Goal: Check status: Check status

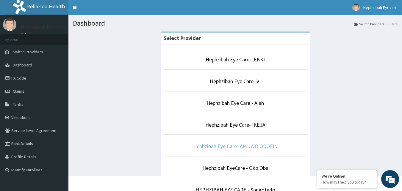
click at [234, 145] on link "Hephzibah Eye Care -AMUWO ODOFIN" at bounding box center [235, 145] width 84 height 7
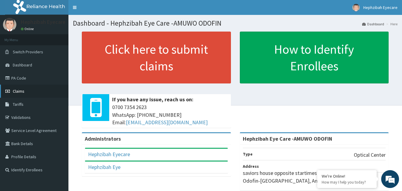
click at [15, 91] on span "Claims" at bounding box center [19, 90] width 12 height 5
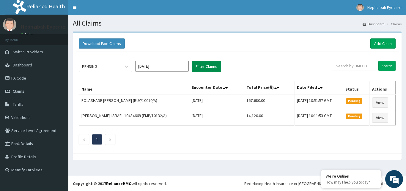
click at [211, 66] on button "Filter Claims" at bounding box center [206, 66] width 29 height 11
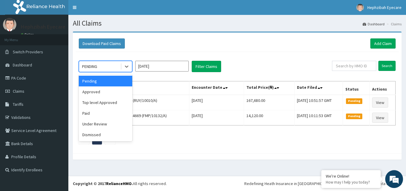
click at [116, 67] on div "PENDING" at bounding box center [99, 67] width 41 height 10
click at [113, 91] on div "Approved" at bounding box center [106, 91] width 54 height 11
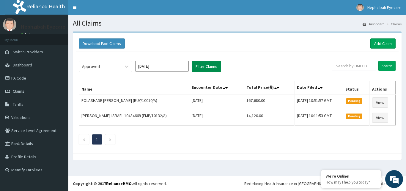
click at [207, 66] on button "Filter Claims" at bounding box center [206, 66] width 29 height 11
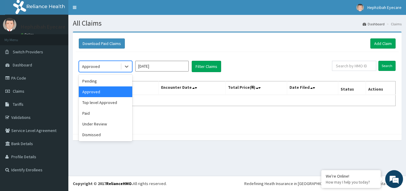
click at [116, 68] on div "Approved" at bounding box center [99, 67] width 41 height 10
click at [108, 117] on div "Paid" at bounding box center [106, 113] width 54 height 11
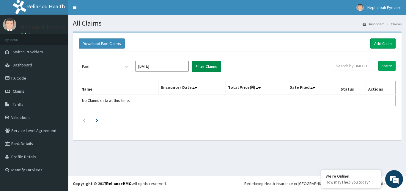
click at [201, 67] on button "Filter Claims" at bounding box center [206, 66] width 29 height 11
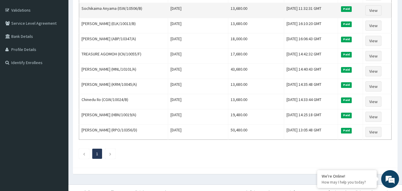
scroll to position [107, 0]
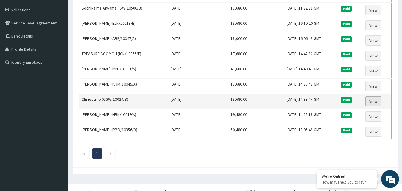
click at [376, 102] on link "View" at bounding box center [373, 101] width 16 height 10
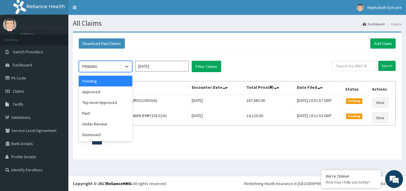
click at [116, 68] on div "PENDING" at bounding box center [99, 67] width 41 height 10
click at [112, 117] on div "Paid" at bounding box center [106, 113] width 54 height 11
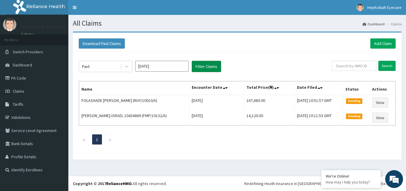
click at [199, 68] on button "Filter Claims" at bounding box center [206, 66] width 29 height 11
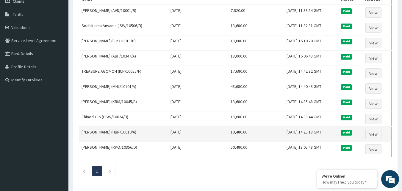
scroll to position [90, 0]
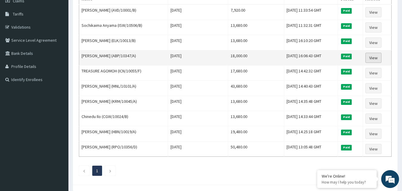
click at [377, 59] on link "View" at bounding box center [373, 58] width 16 height 10
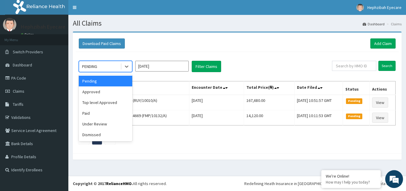
click at [103, 66] on div "PENDING" at bounding box center [99, 67] width 41 height 10
click at [102, 124] on div "Under Review" at bounding box center [106, 123] width 54 height 11
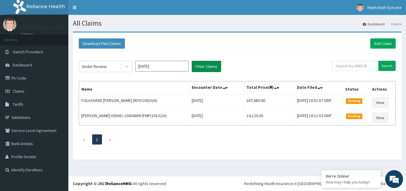
click at [215, 67] on button "Filter Claims" at bounding box center [206, 66] width 29 height 11
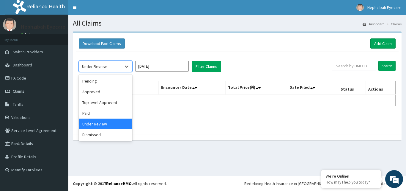
click at [119, 68] on div "Under Review" at bounding box center [99, 67] width 41 height 10
click at [114, 101] on div "Top level Approved" at bounding box center [106, 102] width 54 height 11
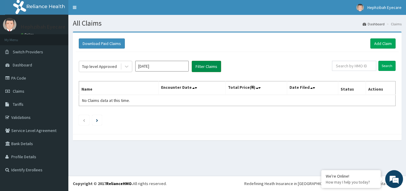
click at [209, 65] on button "Filter Claims" at bounding box center [206, 66] width 29 height 11
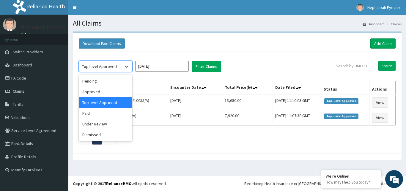
click at [115, 67] on div "Top level Approved" at bounding box center [99, 66] width 35 height 6
click at [110, 134] on div "Dismissed" at bounding box center [106, 134] width 54 height 11
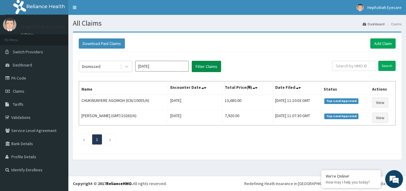
click at [197, 66] on button "Filter Claims" at bounding box center [206, 66] width 29 height 11
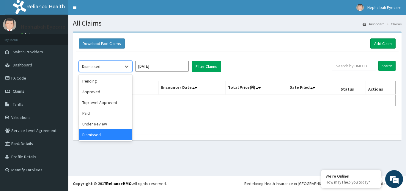
click at [110, 65] on div "Dismissed" at bounding box center [99, 67] width 41 height 10
click at [107, 92] on div "Approved" at bounding box center [106, 91] width 54 height 11
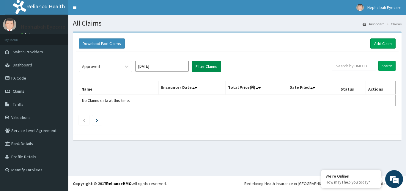
click at [209, 67] on button "Filter Claims" at bounding box center [206, 66] width 29 height 11
click at [110, 69] on div "Approved" at bounding box center [99, 67] width 41 height 10
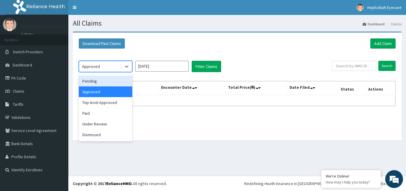
click at [111, 84] on div "Pending" at bounding box center [106, 81] width 54 height 11
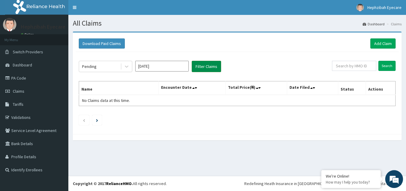
click at [200, 69] on button "Filter Claims" at bounding box center [206, 66] width 29 height 11
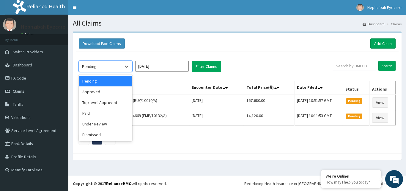
click at [110, 65] on div "Pending" at bounding box center [99, 67] width 41 height 10
click at [103, 113] on div "Paid" at bounding box center [106, 113] width 54 height 11
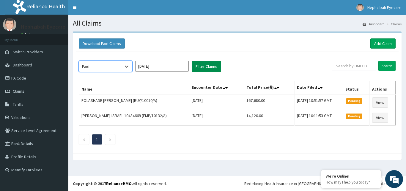
click at [203, 67] on button "Filter Claims" at bounding box center [206, 66] width 29 height 11
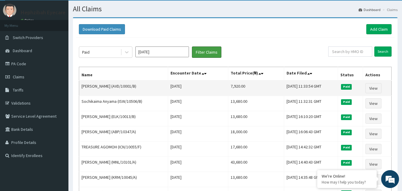
scroll to position [14, 0]
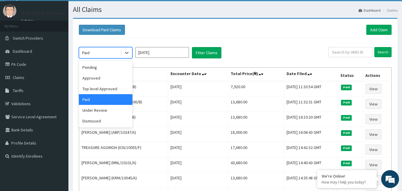
click at [112, 54] on div "Paid" at bounding box center [99, 53] width 41 height 10
click at [108, 87] on div "Top level Approved" at bounding box center [106, 88] width 54 height 11
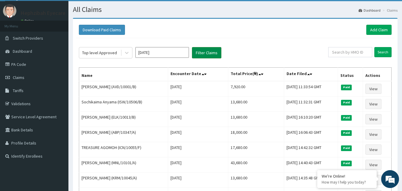
click at [206, 52] on button "Filter Claims" at bounding box center [206, 52] width 29 height 11
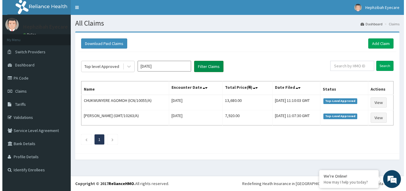
scroll to position [0, 0]
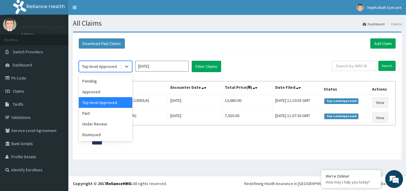
click at [116, 66] on div "Top level Approved" at bounding box center [99, 67] width 41 height 10
click at [106, 124] on div "Under Review" at bounding box center [106, 123] width 54 height 11
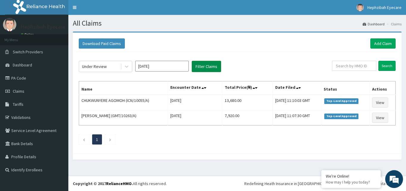
click at [207, 65] on button "Filter Claims" at bounding box center [206, 66] width 29 height 11
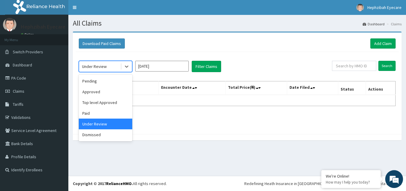
click at [112, 69] on div "Under Review" at bounding box center [99, 67] width 41 height 10
click at [113, 103] on div "Top level Approved" at bounding box center [106, 102] width 54 height 11
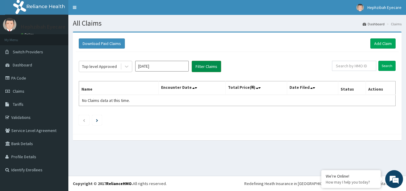
click at [207, 66] on button "Filter Claims" at bounding box center [206, 66] width 29 height 11
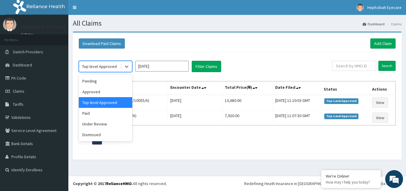
click at [117, 67] on div "Top level Approved" at bounding box center [99, 67] width 41 height 10
click at [112, 84] on div "Pending" at bounding box center [106, 81] width 54 height 11
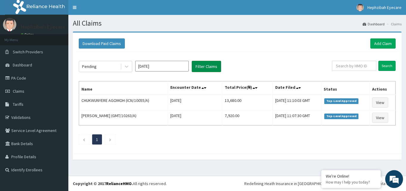
click at [206, 65] on button "Filter Claims" at bounding box center [206, 66] width 29 height 11
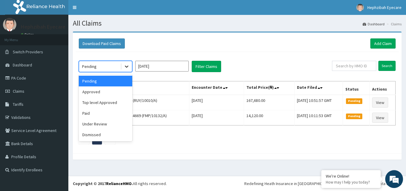
click at [122, 66] on div at bounding box center [126, 66] width 11 height 11
click at [109, 112] on div "Paid" at bounding box center [106, 113] width 54 height 11
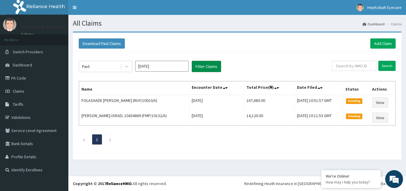
click at [199, 67] on button "Filter Claims" at bounding box center [206, 66] width 29 height 11
click at [207, 65] on button "Filter Claims" at bounding box center [206, 66] width 29 height 11
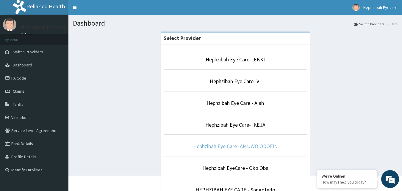
click at [237, 146] on link "Hephzibah Eye Care -AMUWO ODOFIN" at bounding box center [235, 145] width 84 height 7
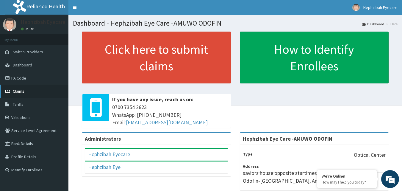
click at [16, 89] on span "Claims" at bounding box center [19, 90] width 12 height 5
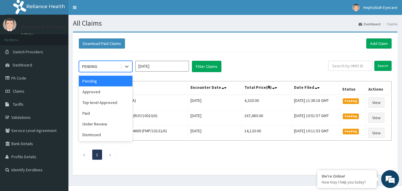
click at [116, 65] on div "PENDING" at bounding box center [99, 67] width 41 height 10
click at [103, 115] on div "Paid" at bounding box center [106, 113] width 54 height 11
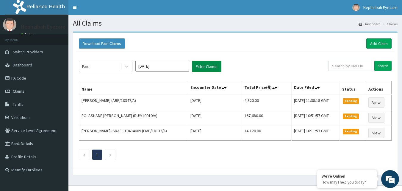
click at [198, 66] on button "Filter Claims" at bounding box center [206, 66] width 29 height 11
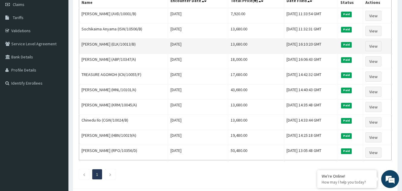
scroll to position [87, 0]
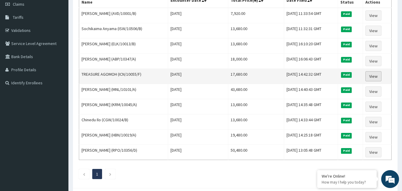
click at [377, 76] on link "View" at bounding box center [373, 76] width 16 height 10
